Goal: Task Accomplishment & Management: Manage account settings

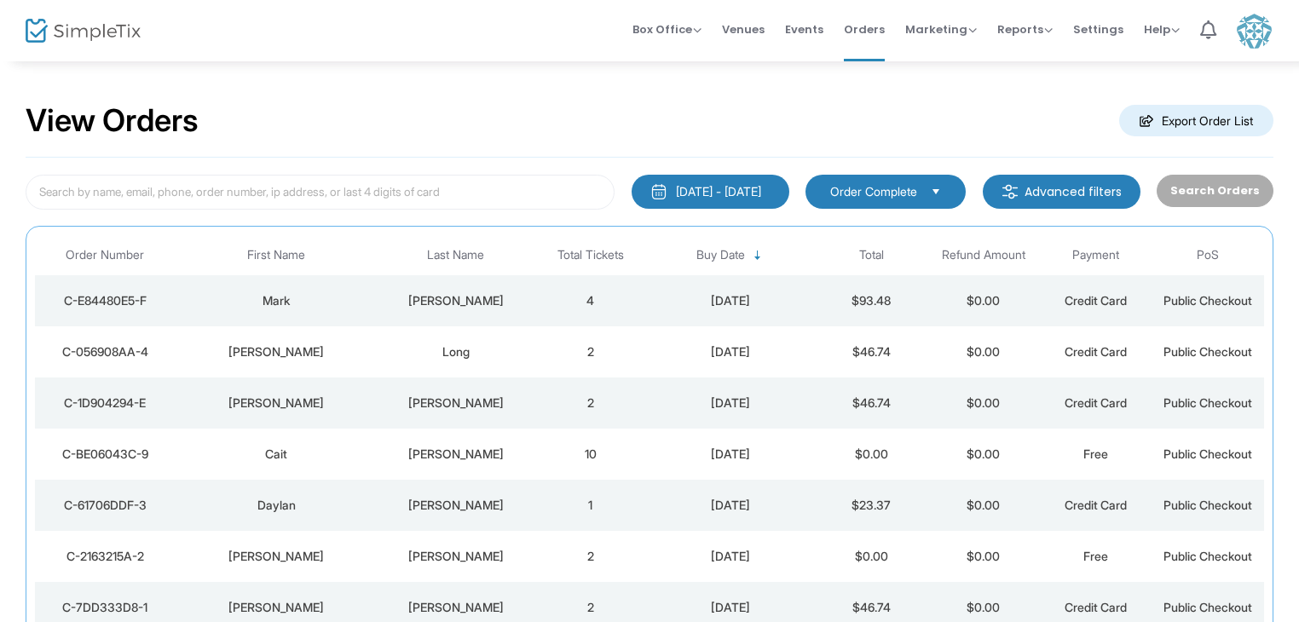
click at [384, 455] on div "LaVerne-Lily" at bounding box center [456, 454] width 148 height 17
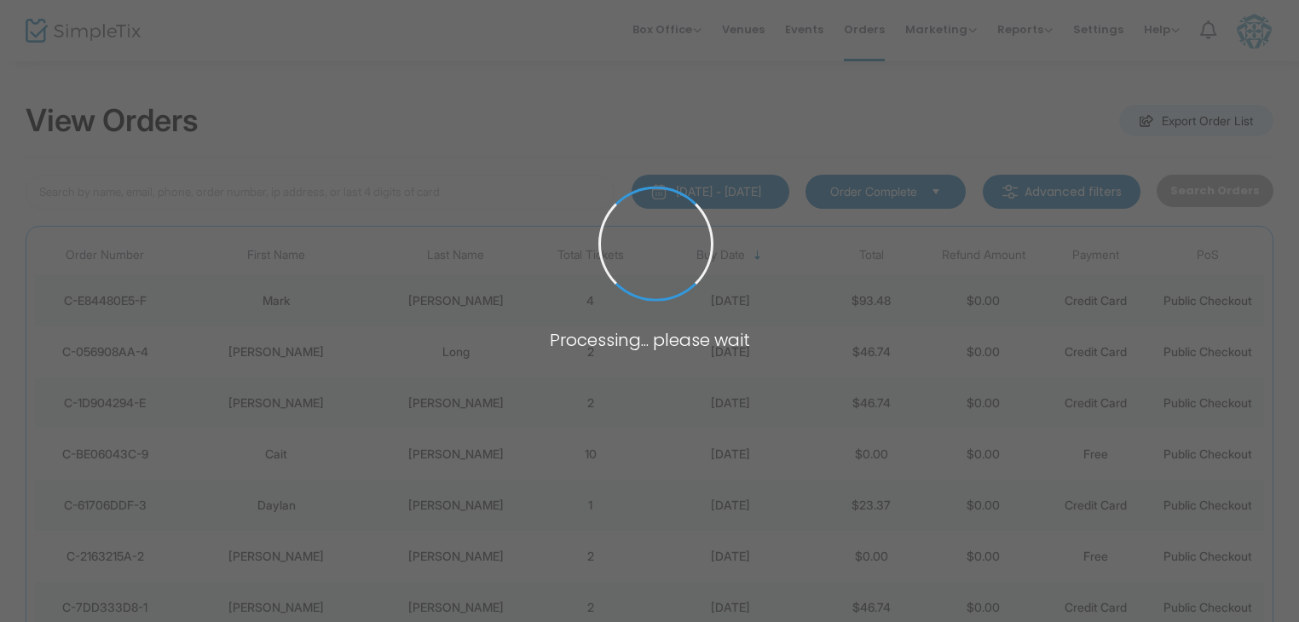
click at [495, 396] on span at bounding box center [649, 311] width 1299 height 622
click at [765, 113] on span at bounding box center [649, 311] width 1299 height 622
